Goal: Check status

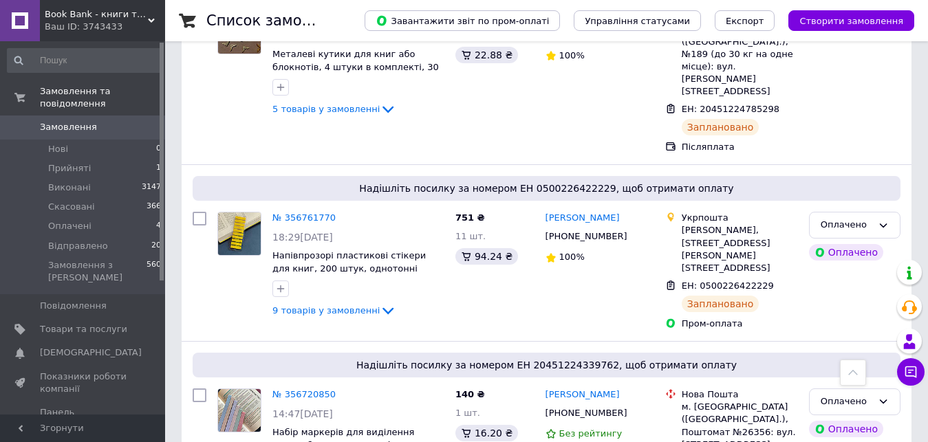
scroll to position [550, 0]
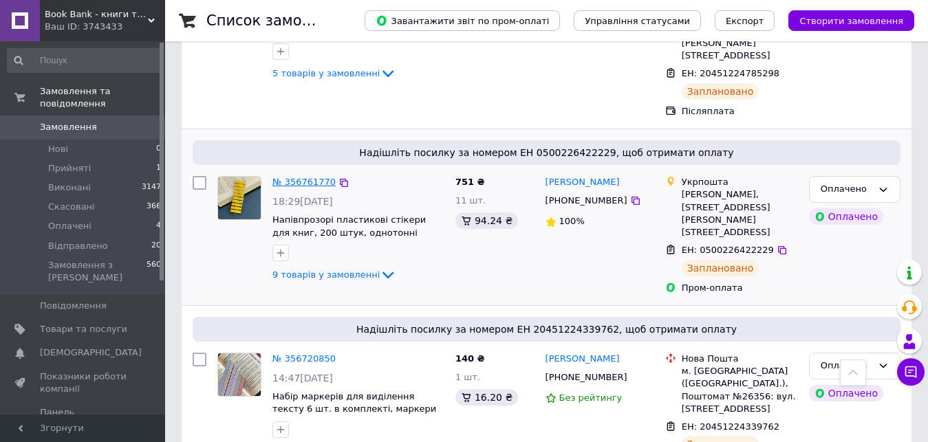
click at [289, 177] on link "№ 356761770" at bounding box center [303, 182] width 63 height 10
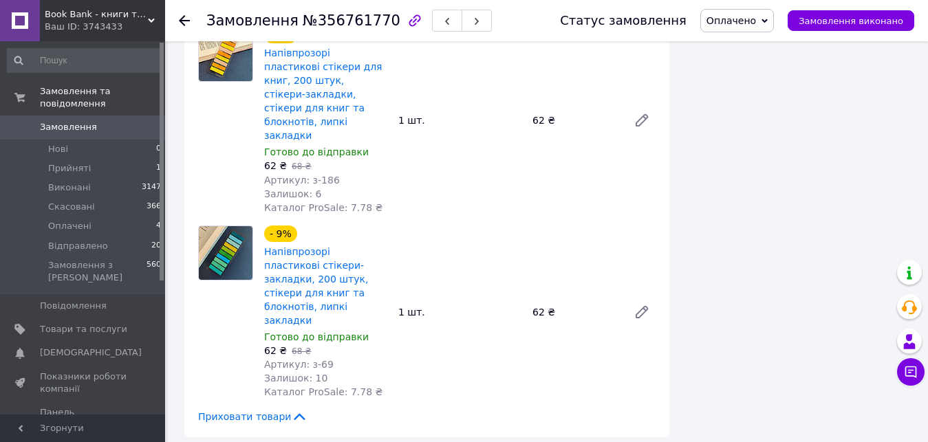
scroll to position [1513, 0]
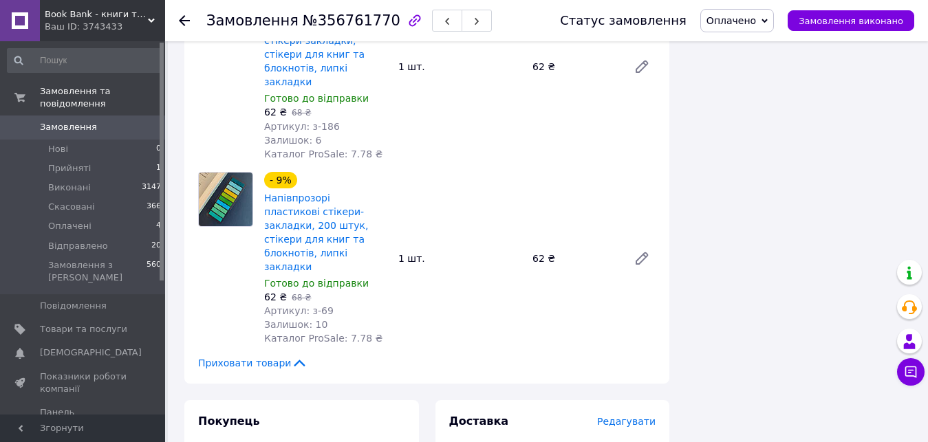
drag, startPoint x: 542, startPoint y: 322, endPoint x: 637, endPoint y: 318, distance: 95.0
copy div "[PERSON_NAME]"
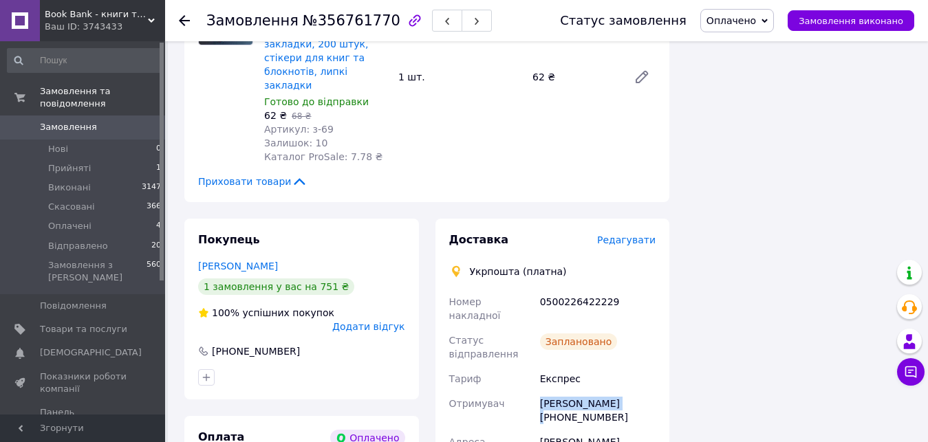
scroll to position [1719, 0]
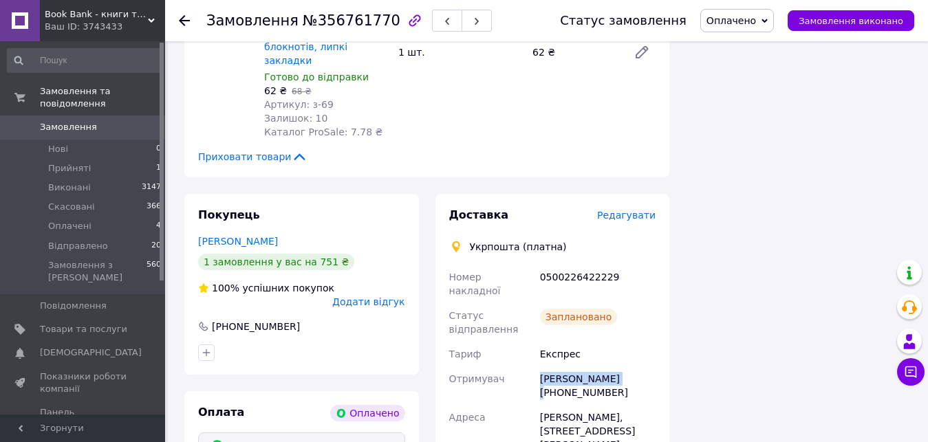
click at [96, 116] on link "Замовлення 0" at bounding box center [84, 127] width 169 height 23
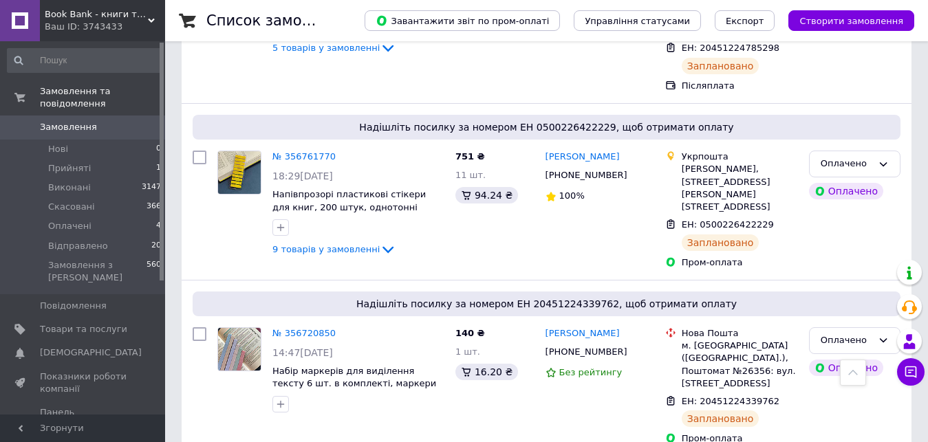
scroll to position [574, 0]
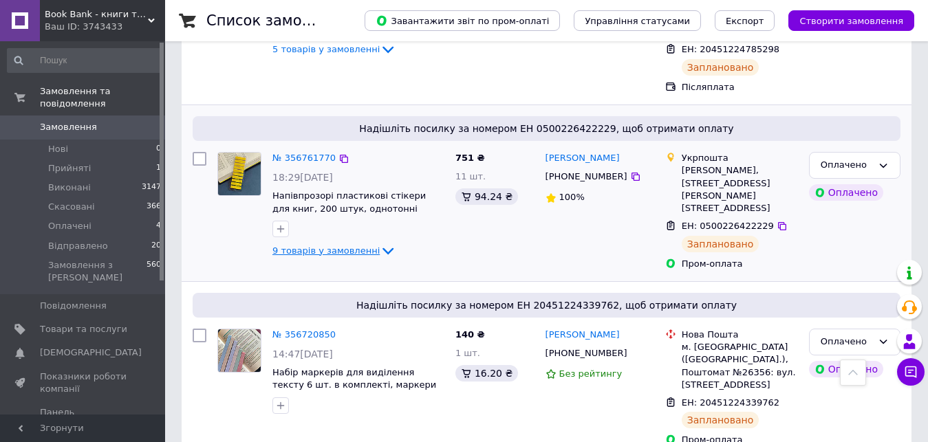
click at [345, 245] on span "9 товарів у замовленні" at bounding box center [325, 250] width 107 height 10
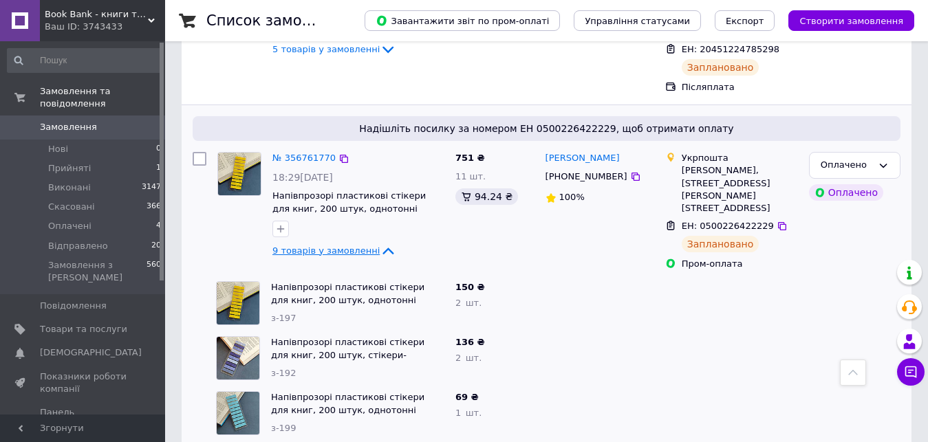
click at [345, 245] on span "9 товарів у замовленні" at bounding box center [325, 250] width 107 height 10
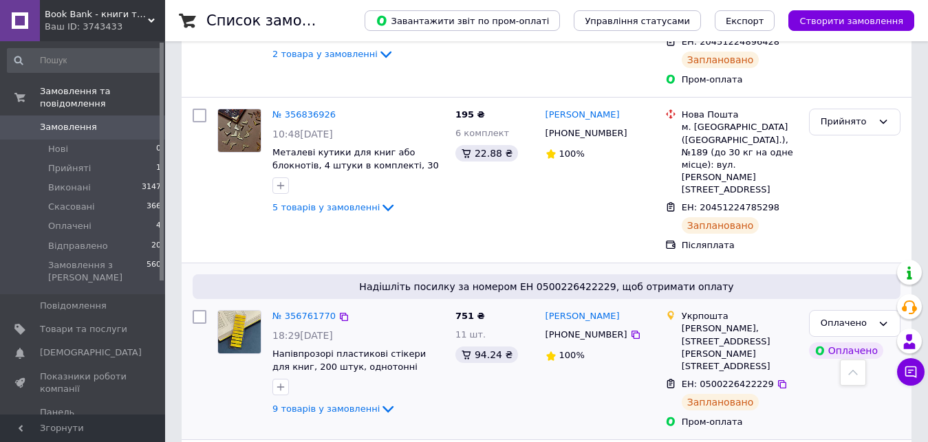
scroll to position [417, 0]
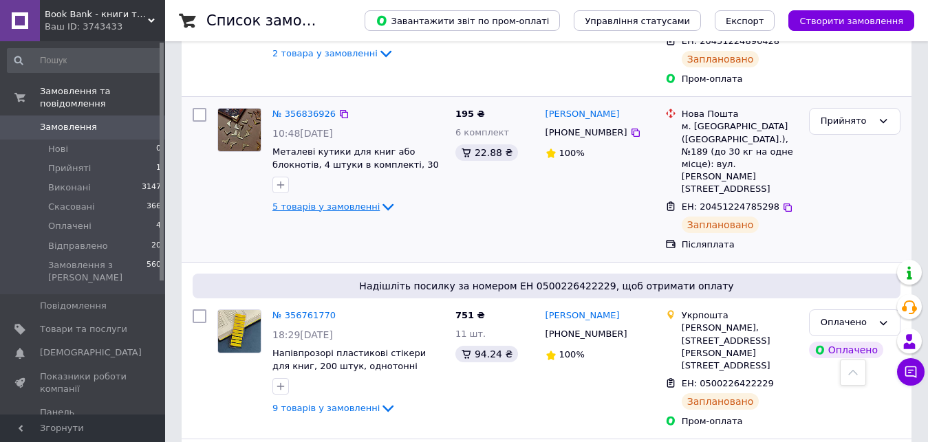
click at [351, 201] on span "5 товарів у замовленні" at bounding box center [325, 206] width 107 height 10
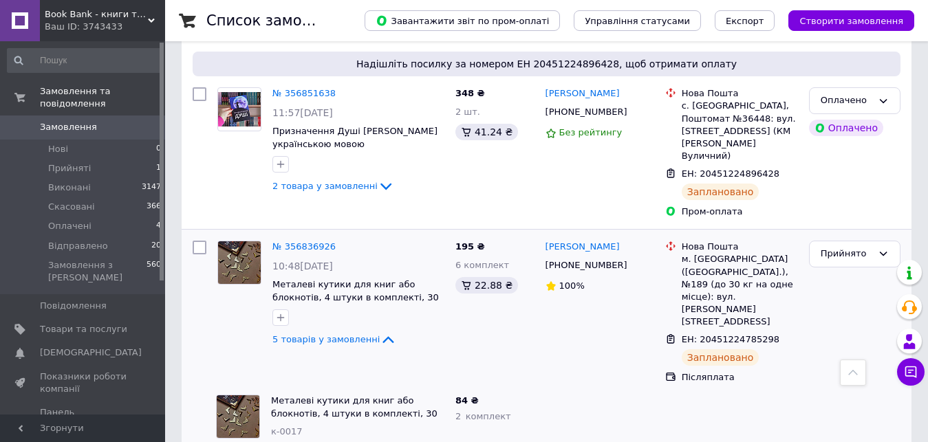
scroll to position [199, 0]
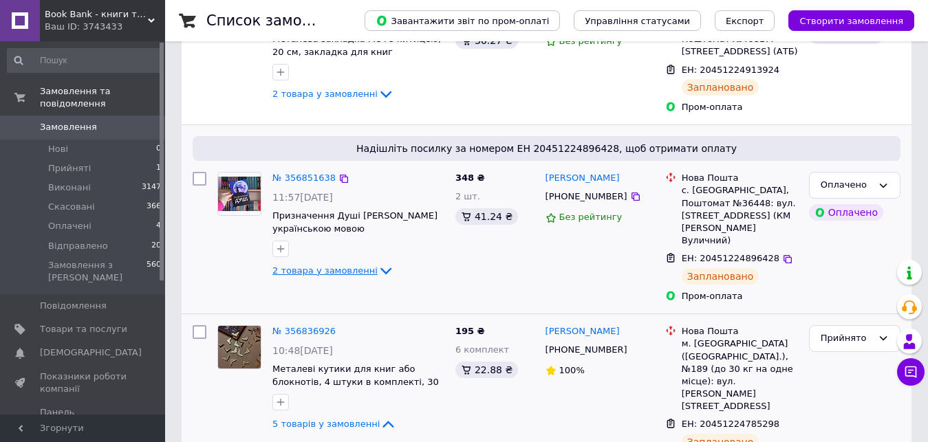
click at [335, 265] on span "2 товара у замовленні" at bounding box center [324, 270] width 105 height 10
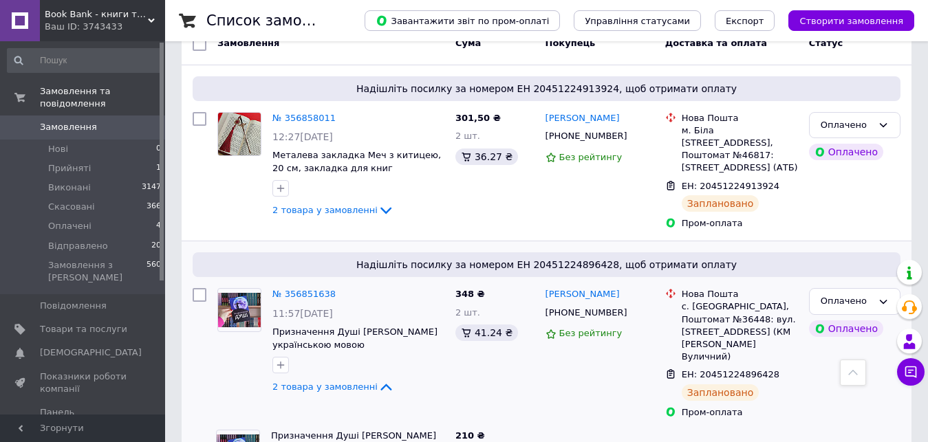
scroll to position [0, 0]
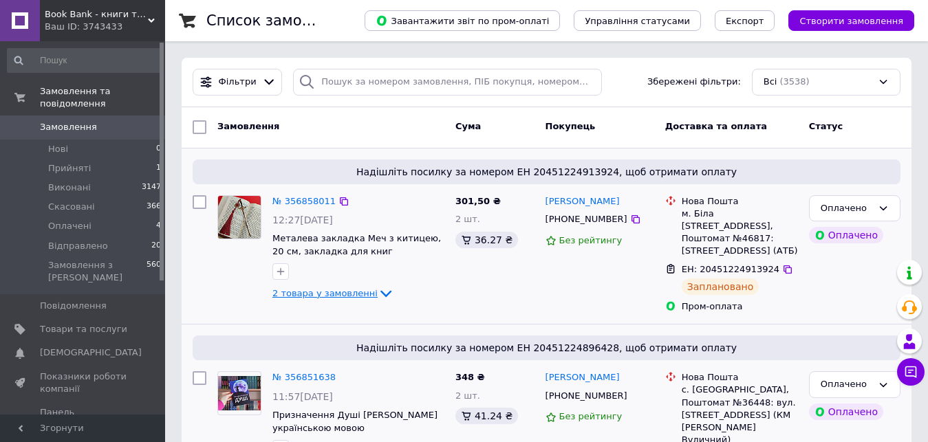
click at [334, 294] on span "2 товара у замовленні" at bounding box center [324, 293] width 105 height 10
